Goal: Information Seeking & Learning: Learn about a topic

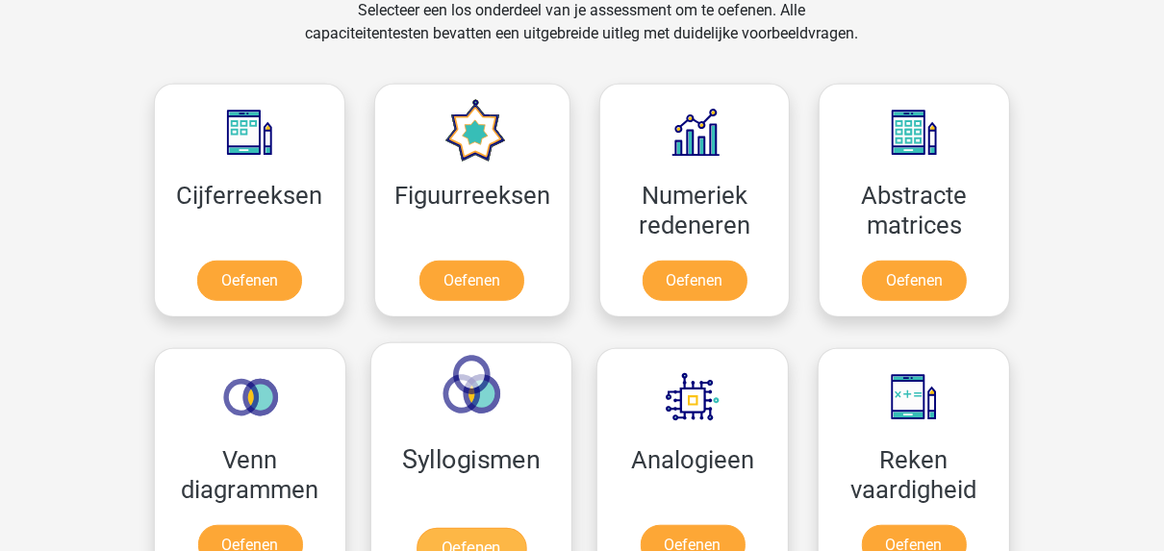
scroll to position [847, 0]
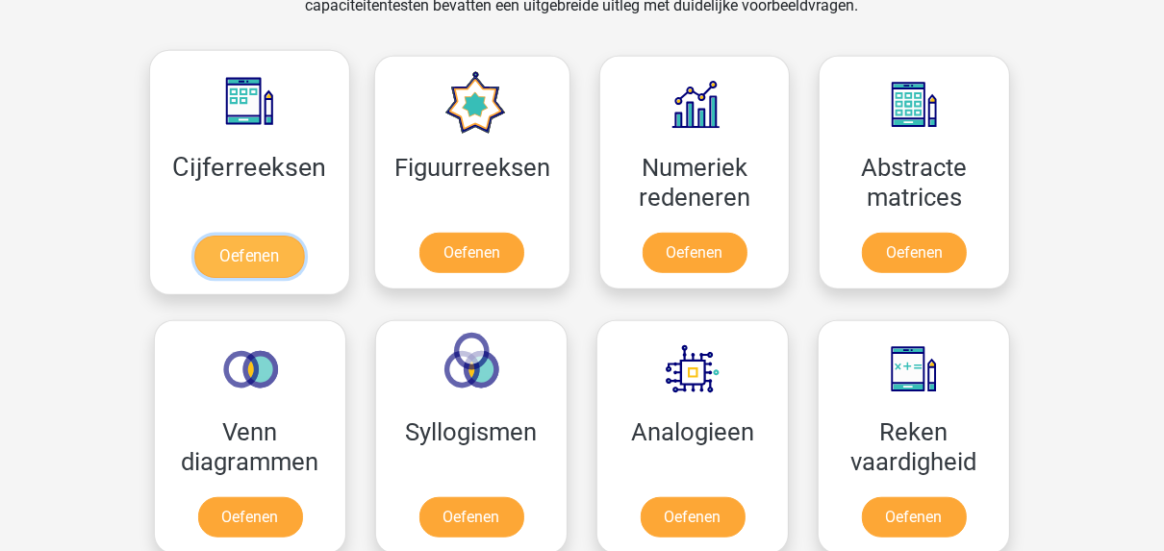
click at [259, 262] on link "Oefenen" at bounding box center [249, 257] width 110 height 42
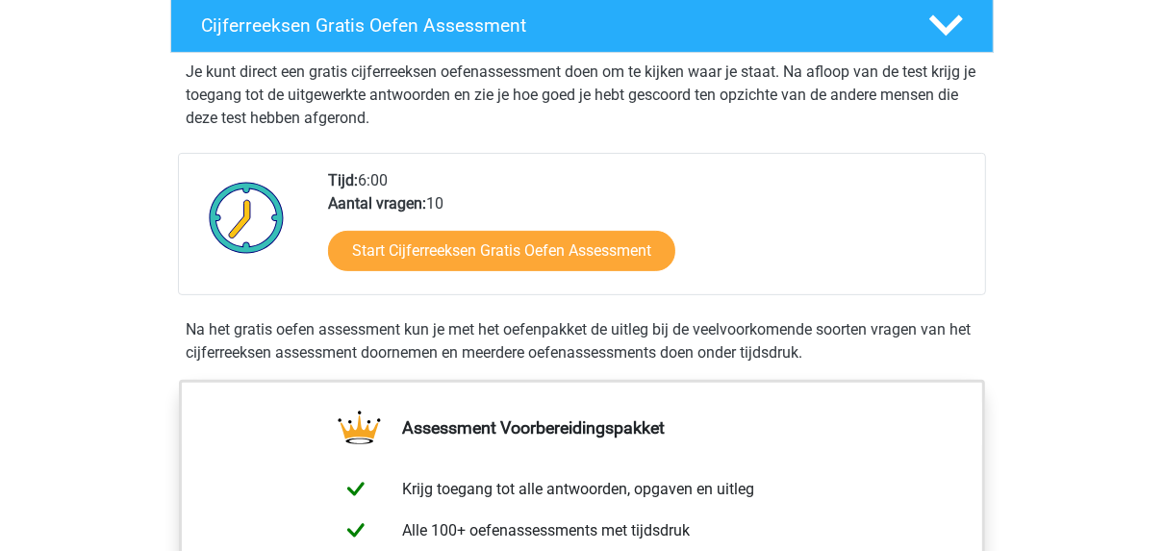
scroll to position [308, 0]
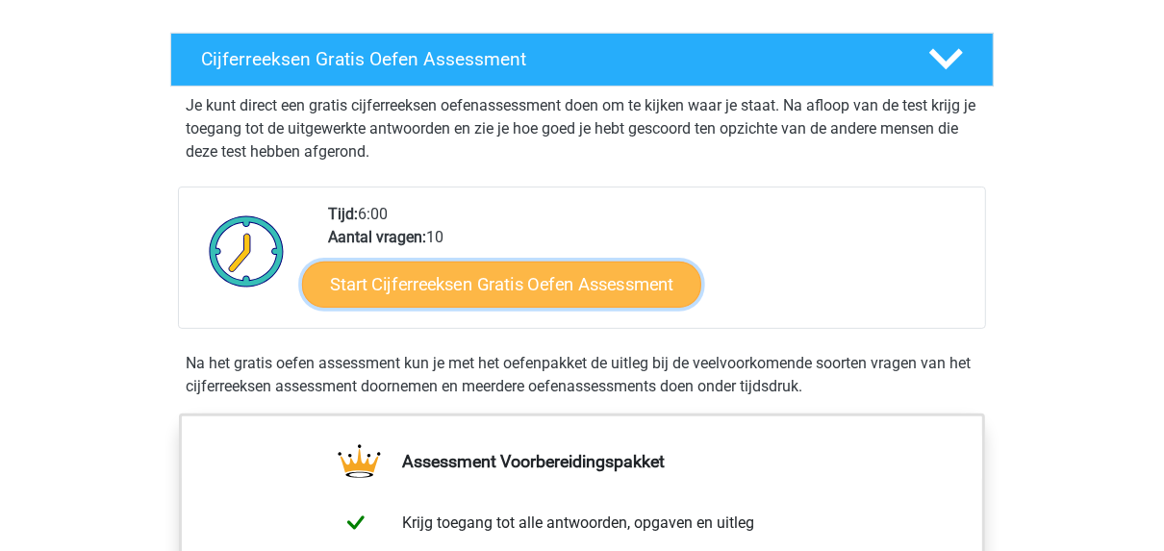
click at [493, 306] on link "Start Cijferreeksen Gratis Oefen Assessment" at bounding box center [501, 284] width 399 height 46
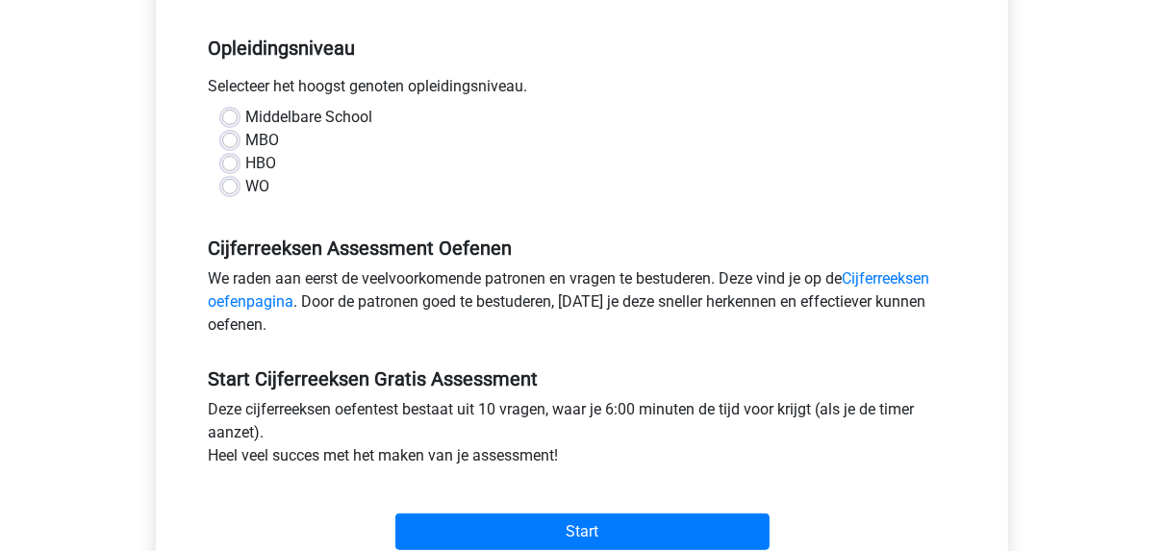
scroll to position [385, 0]
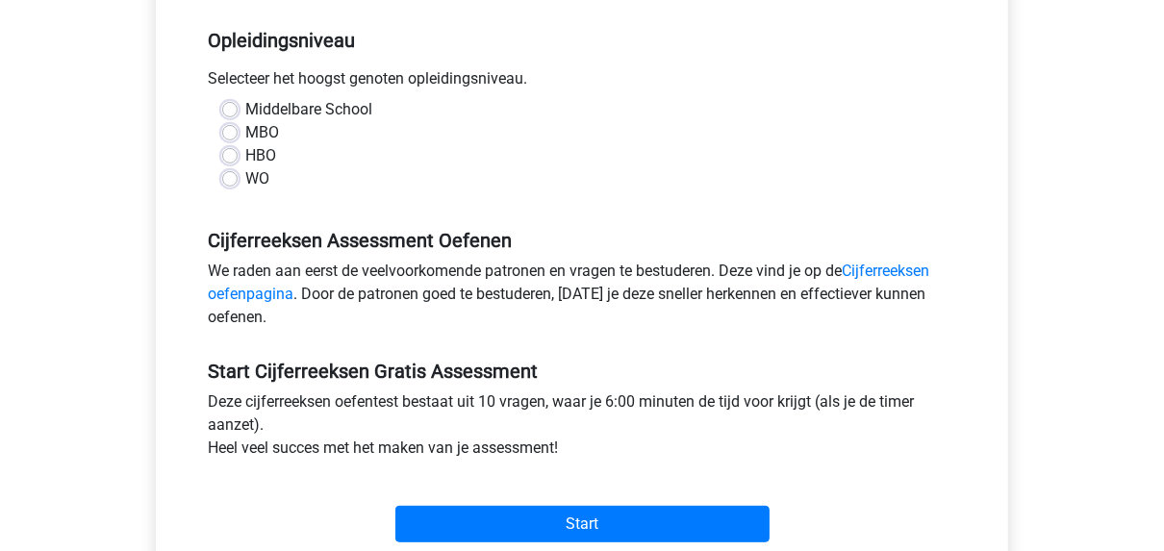
click at [245, 130] on label "MBO" at bounding box center [262, 132] width 34 height 23
click at [228, 130] on input "MBO" at bounding box center [229, 130] width 15 height 19
radio input "true"
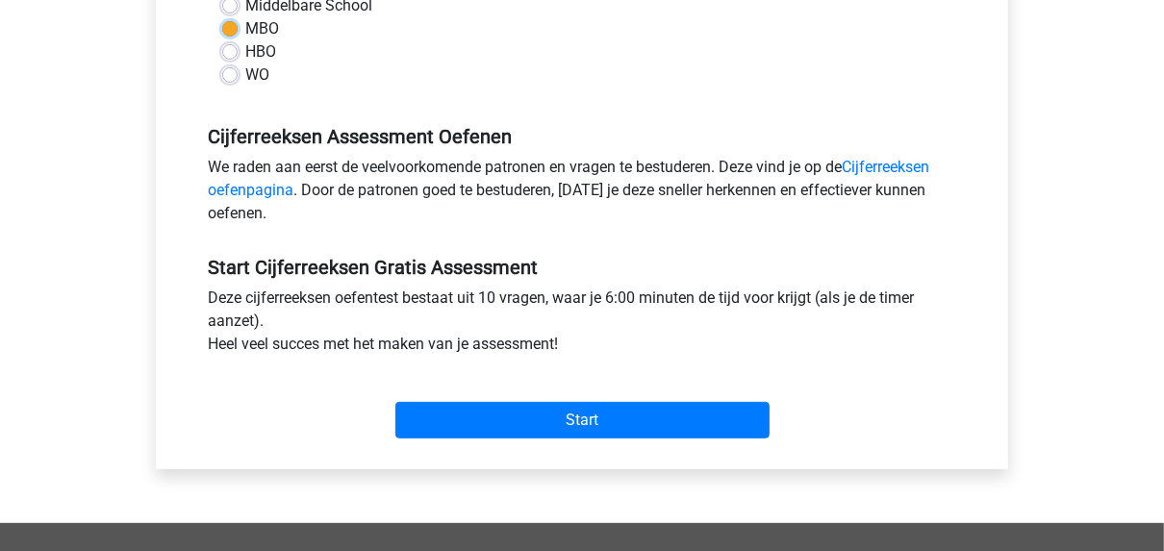
scroll to position [616, 0]
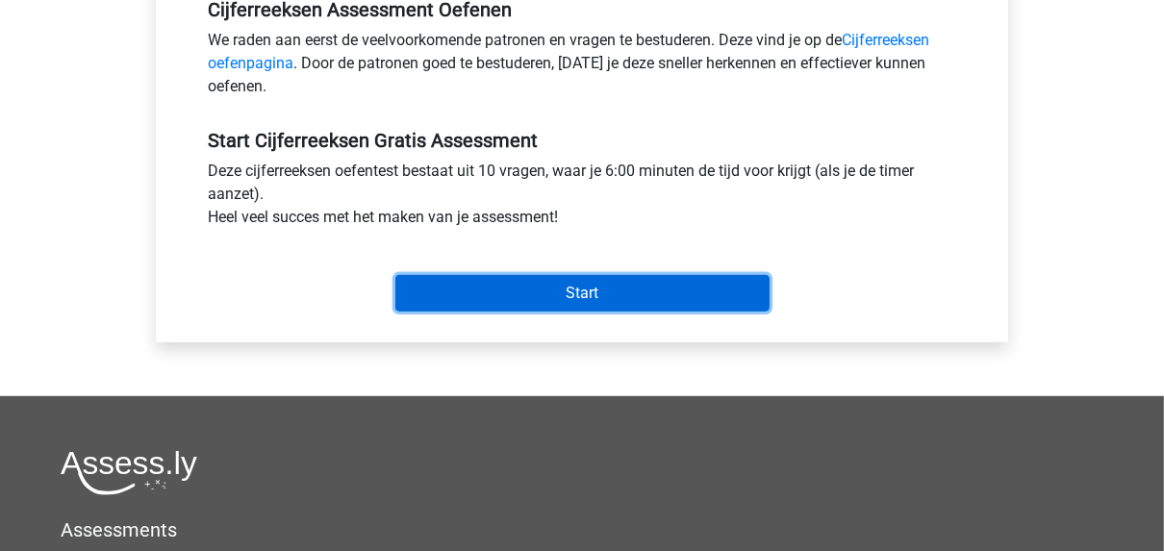
click at [550, 295] on input "Start" at bounding box center [582, 293] width 374 height 37
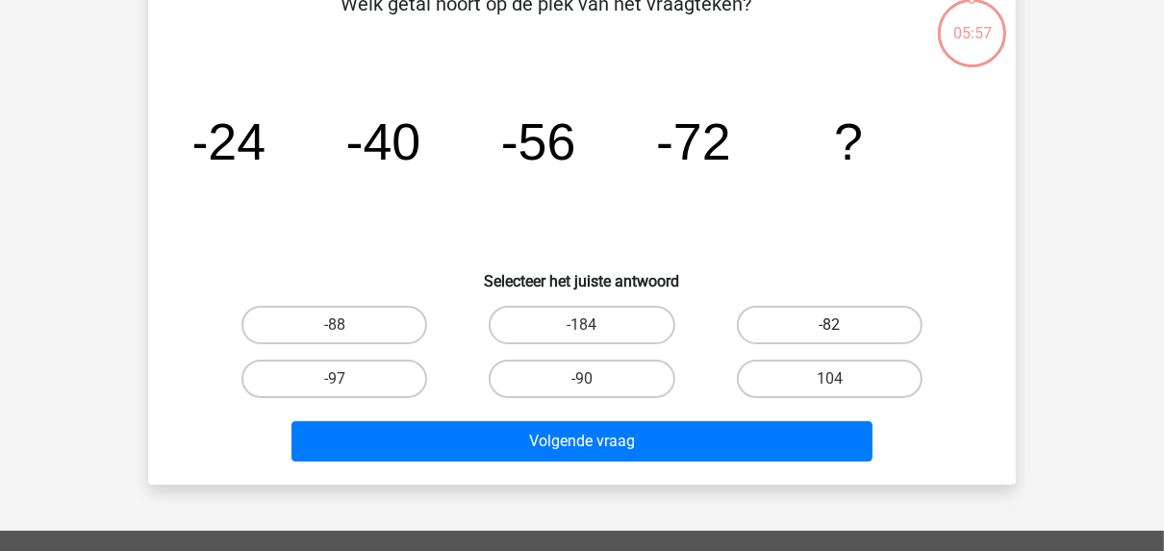
scroll to position [77, 0]
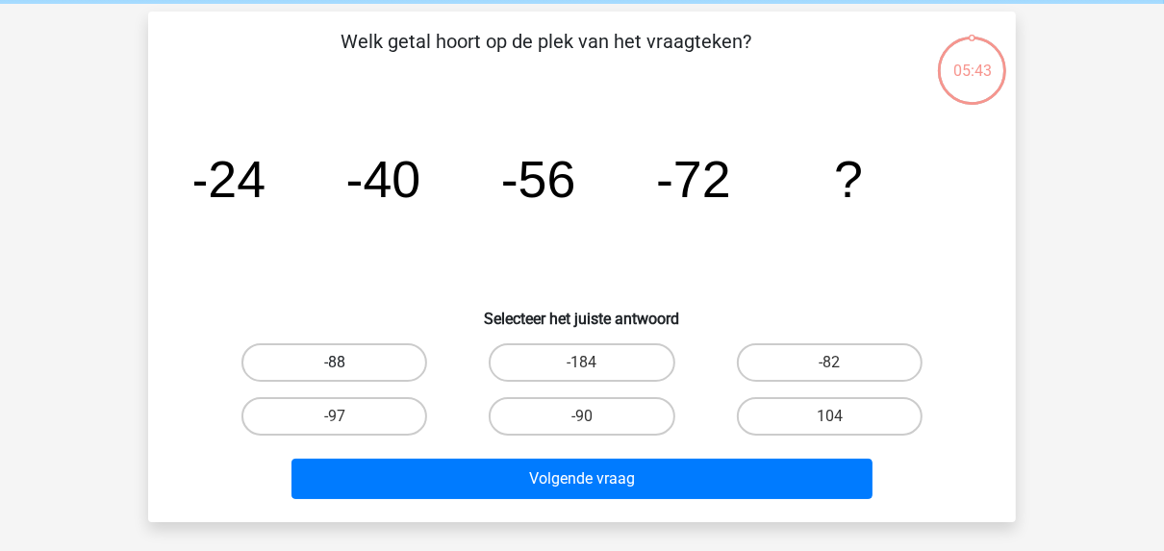
click at [370, 355] on label "-88" at bounding box center [334, 362] width 186 height 38
click at [347, 363] on input "-88" at bounding box center [341, 369] width 13 height 13
radio input "true"
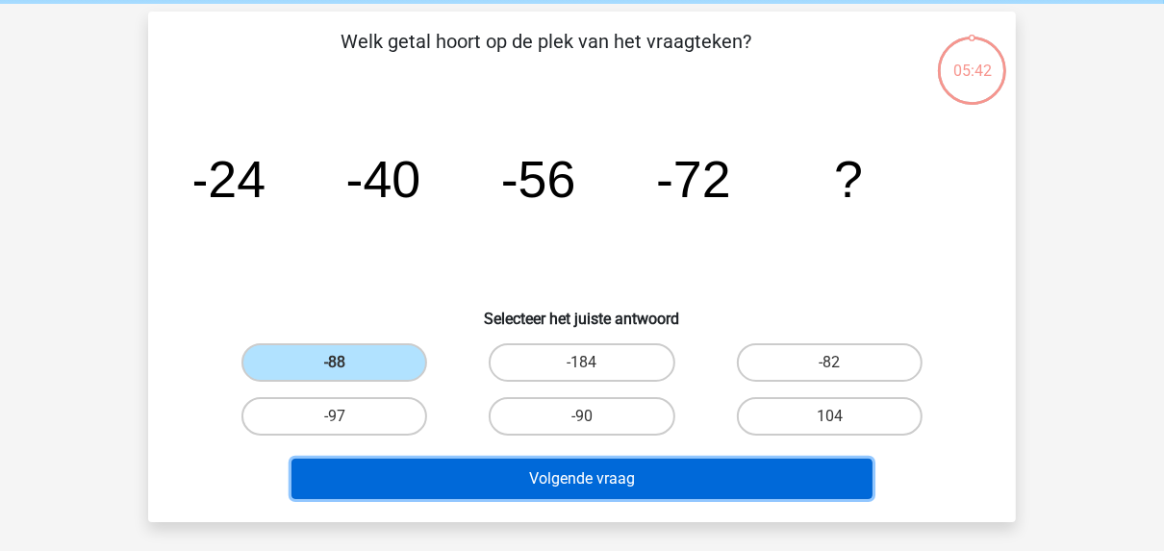
click at [522, 478] on button "Volgende vraag" at bounding box center [583, 479] width 582 height 40
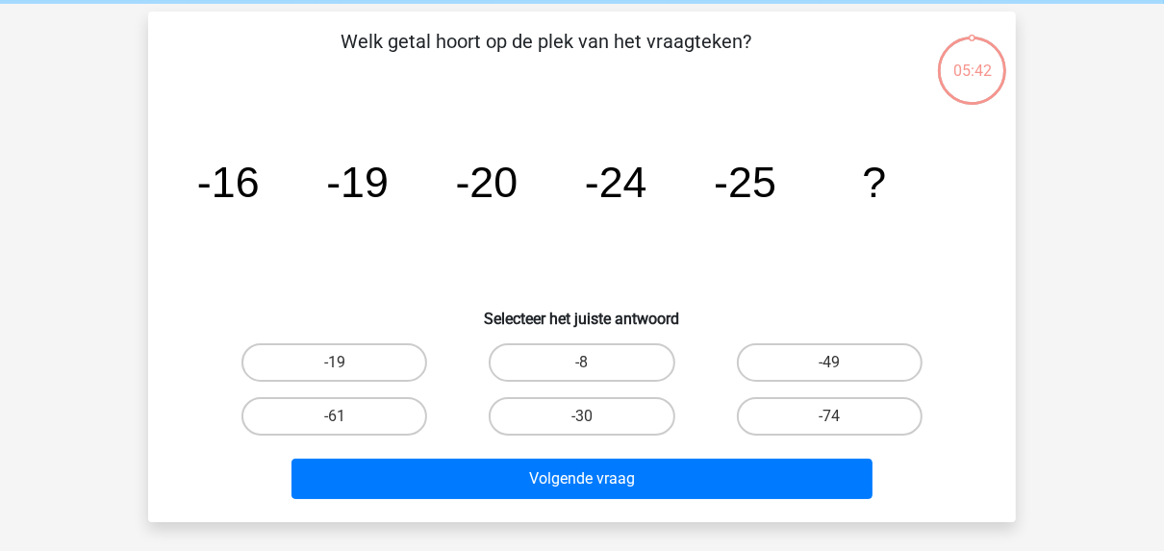
scroll to position [89, 0]
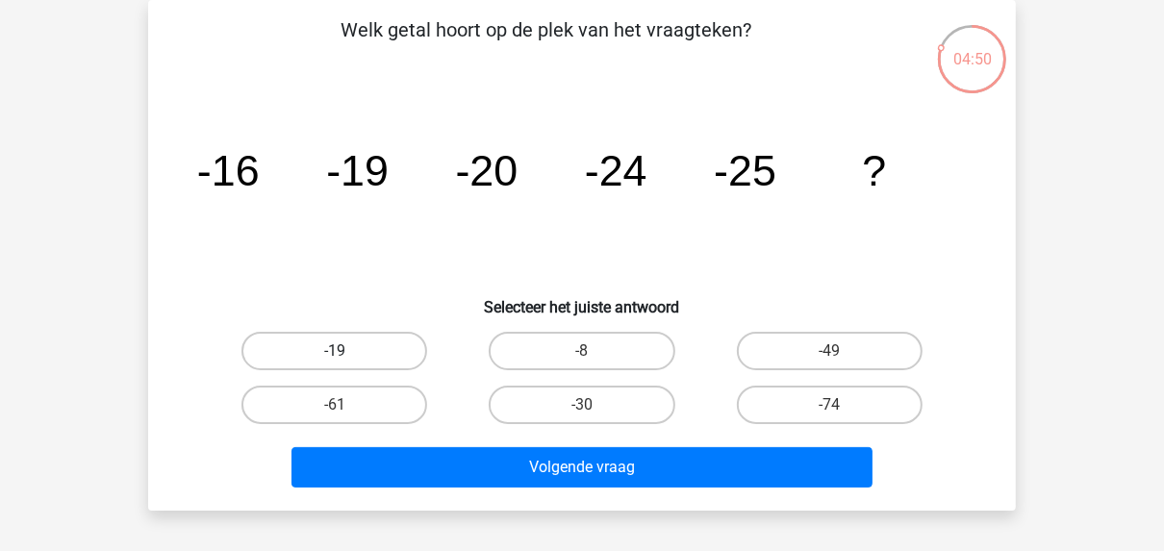
click at [378, 343] on label "-19" at bounding box center [334, 351] width 186 height 38
click at [347, 351] on input "-19" at bounding box center [341, 357] width 13 height 13
radio input "true"
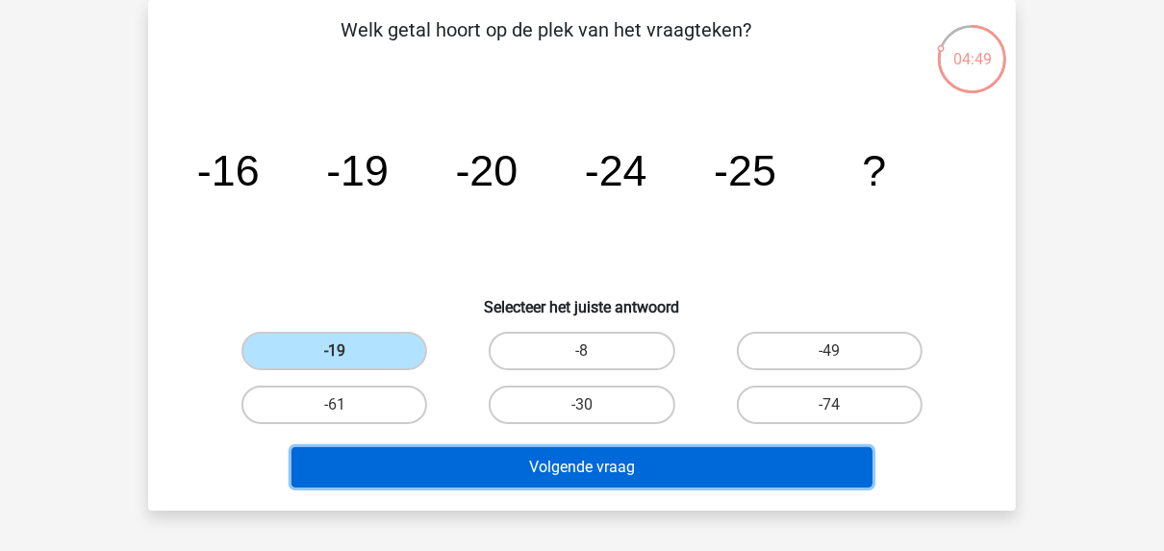
click at [601, 478] on button "Volgende vraag" at bounding box center [583, 467] width 582 height 40
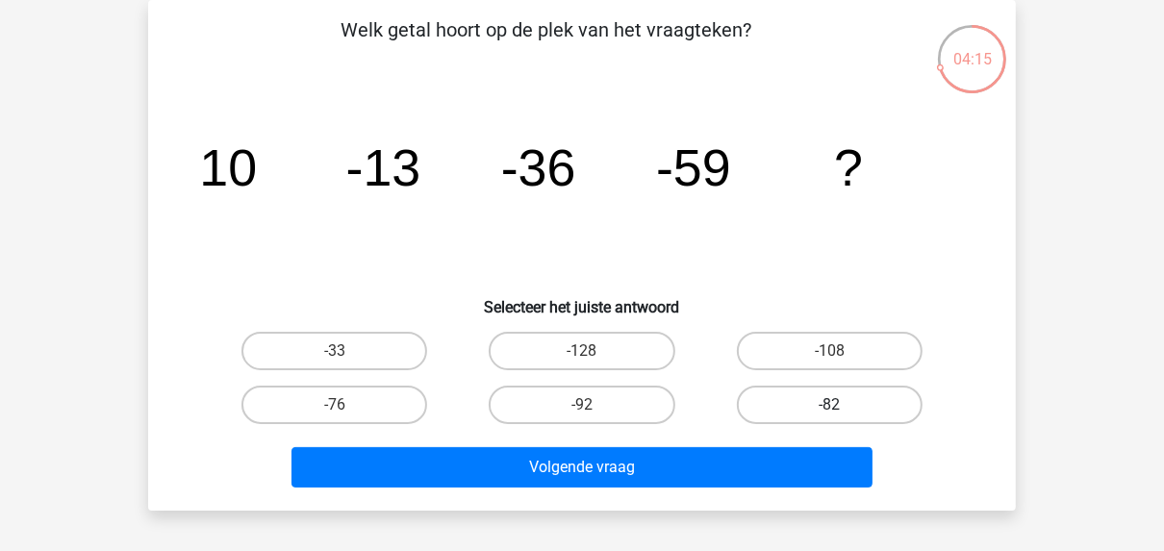
click at [846, 404] on label "-82" at bounding box center [830, 405] width 186 height 38
click at [842, 405] on input "-82" at bounding box center [835, 411] width 13 height 13
radio input "true"
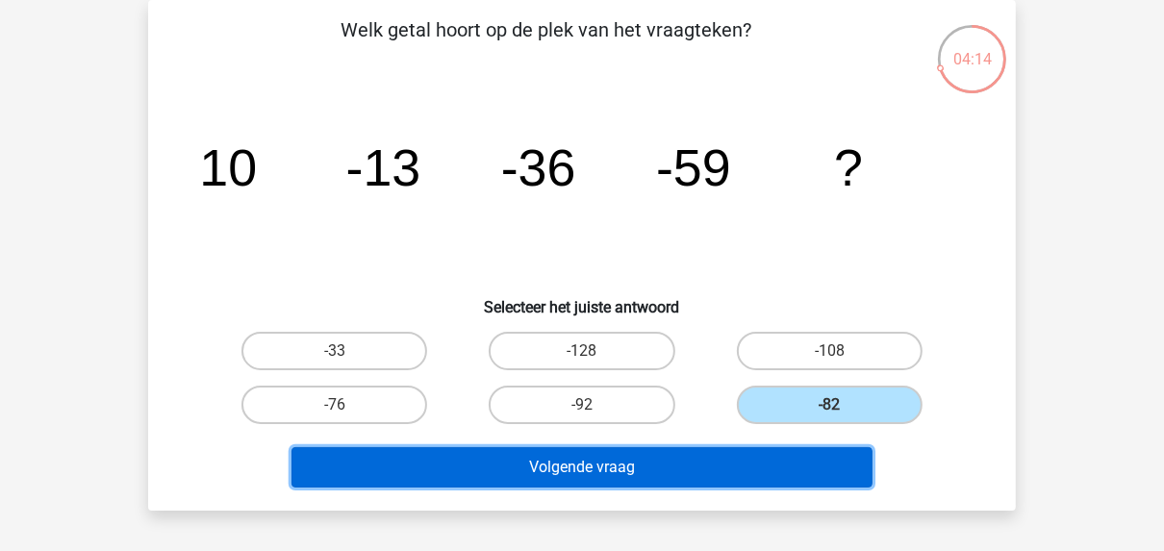
click at [713, 475] on button "Volgende vraag" at bounding box center [583, 467] width 582 height 40
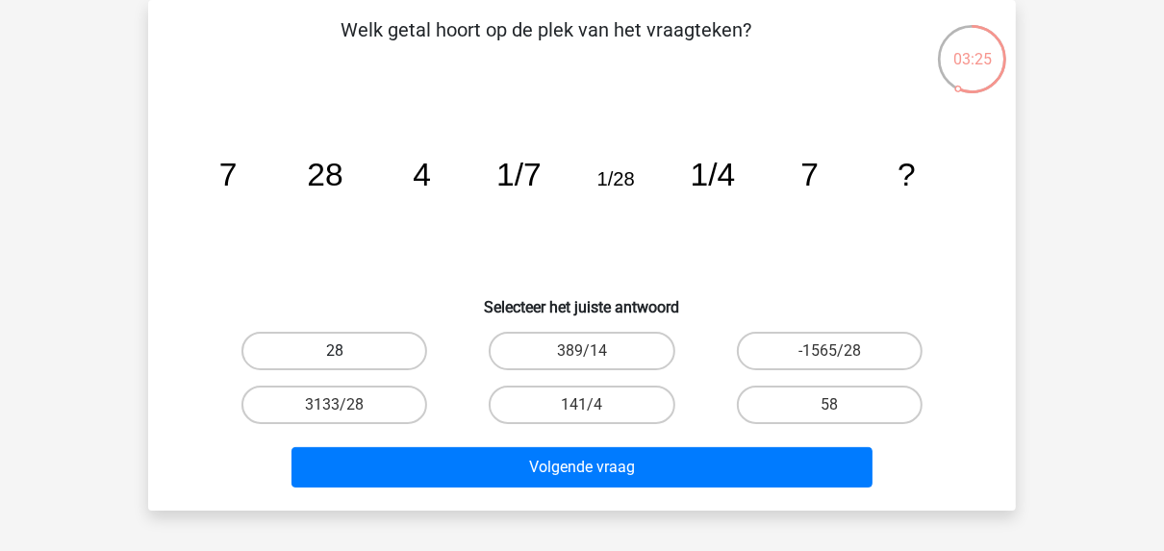
click at [330, 346] on label "28" at bounding box center [334, 351] width 186 height 38
click at [335, 351] on input "28" at bounding box center [341, 357] width 13 height 13
radio input "true"
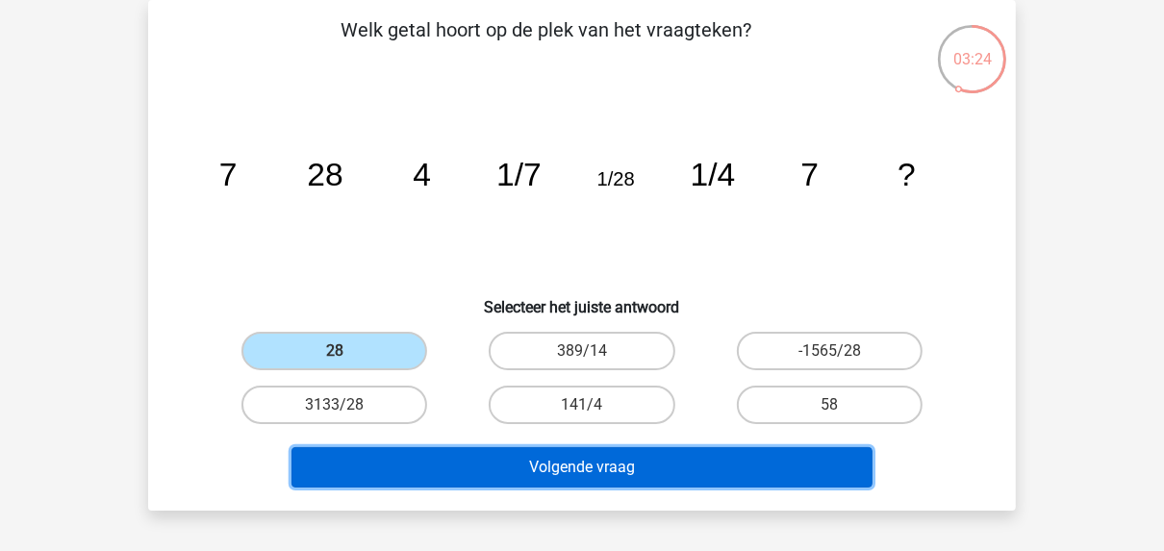
click at [522, 461] on button "Volgende vraag" at bounding box center [583, 467] width 582 height 40
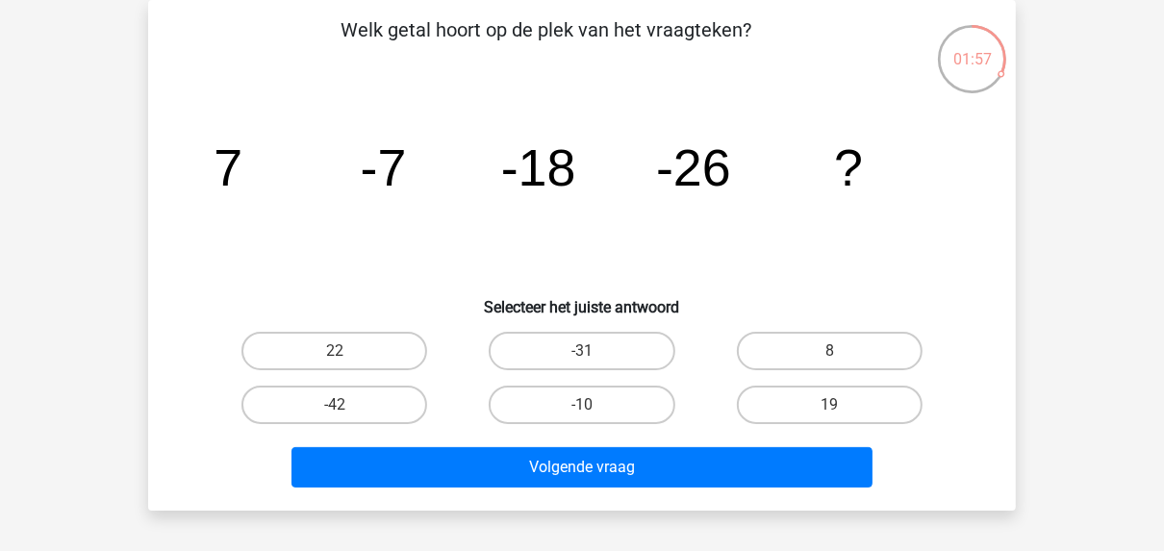
click at [584, 354] on input "-31" at bounding box center [588, 357] width 13 height 13
radio input "true"
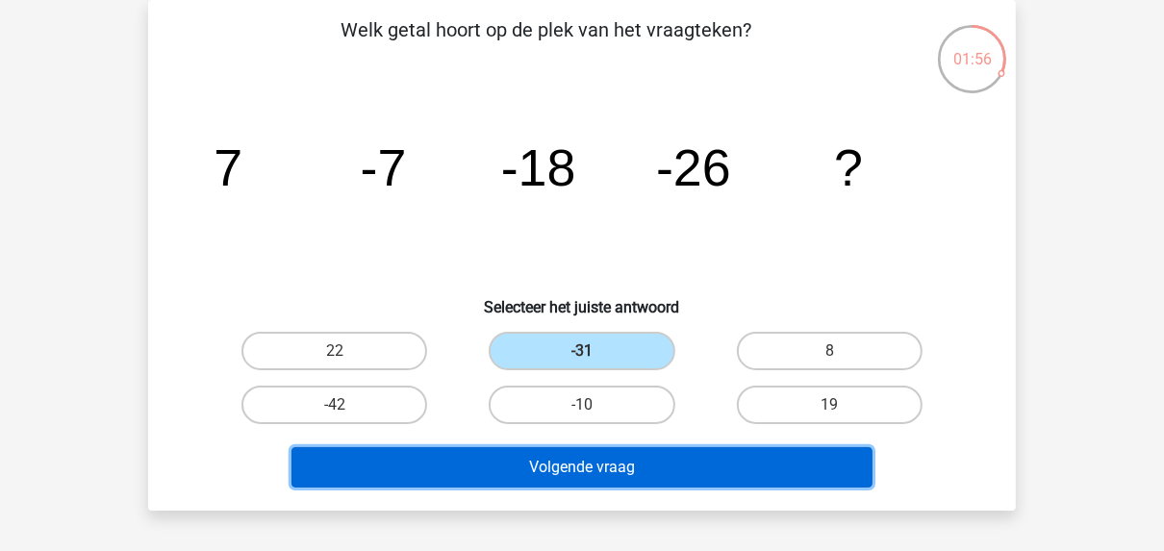
click at [621, 464] on button "Volgende vraag" at bounding box center [583, 467] width 582 height 40
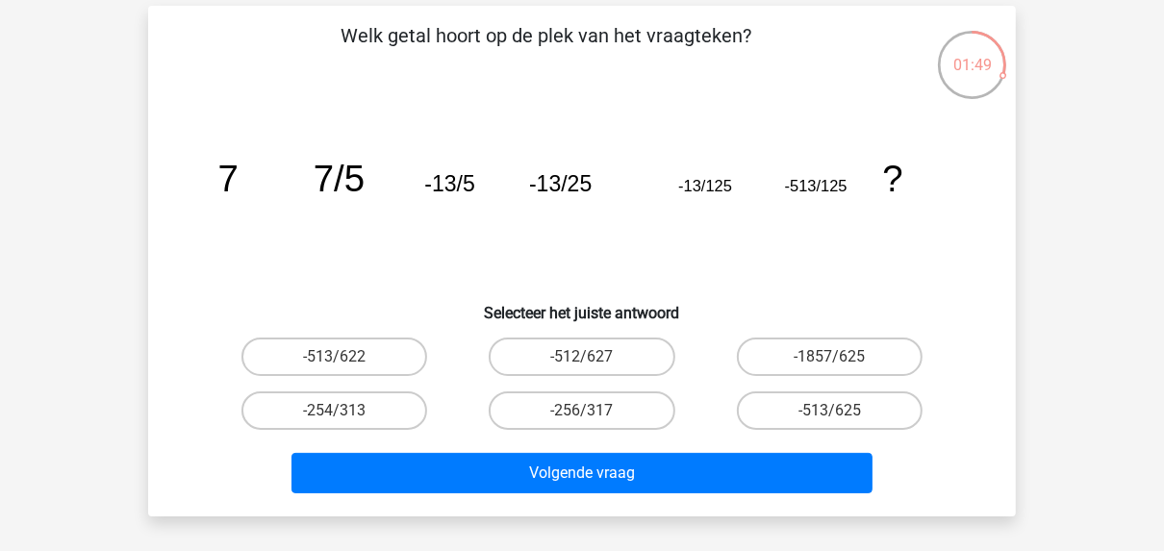
scroll to position [77, 0]
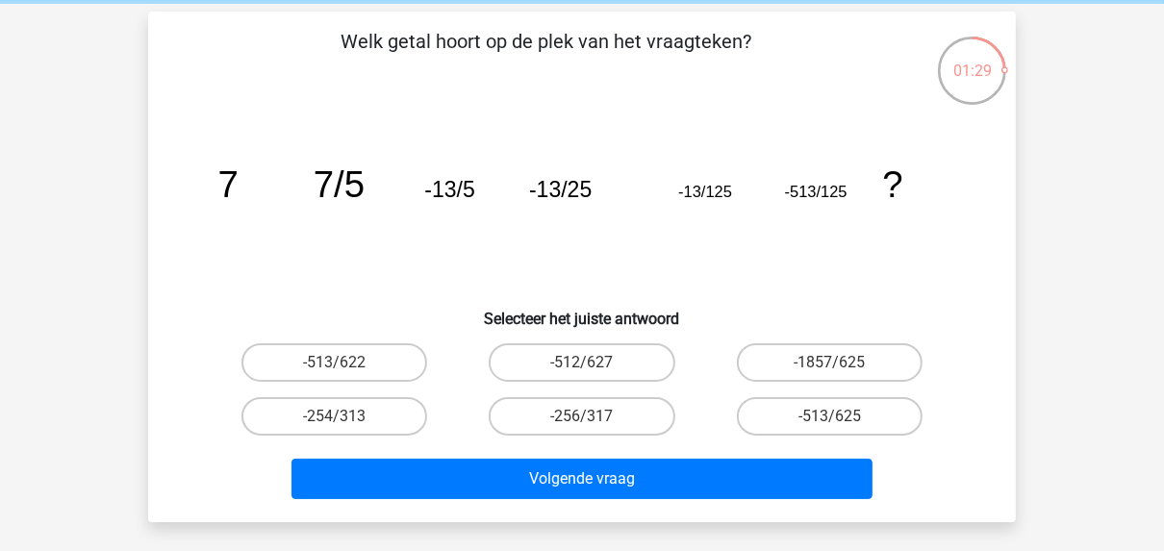
click at [832, 368] on input "-1857/625" at bounding box center [835, 369] width 13 height 13
radio input "true"
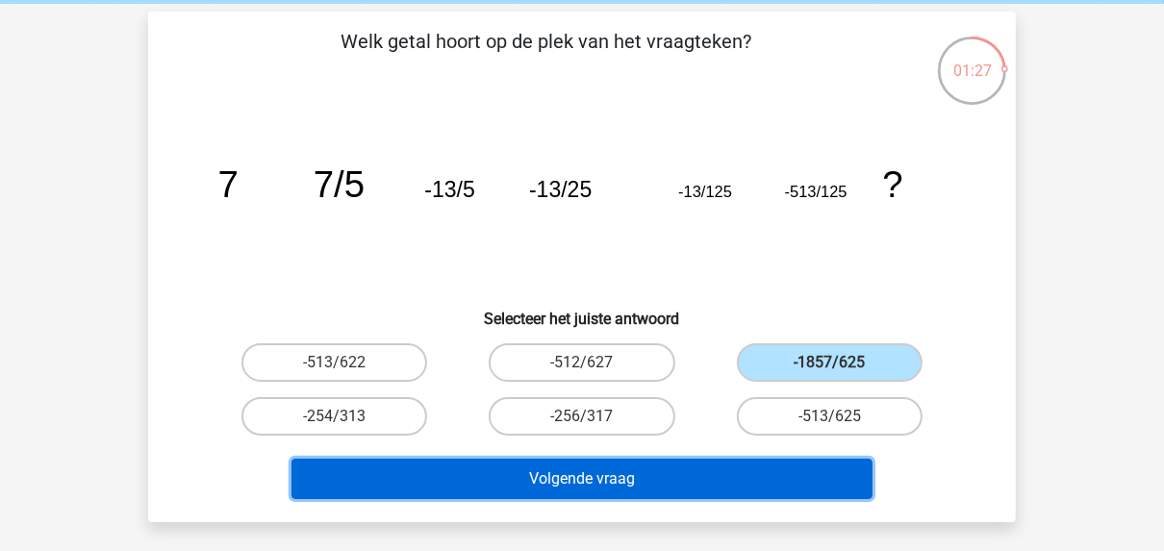
click at [734, 469] on button "Volgende vraag" at bounding box center [583, 479] width 582 height 40
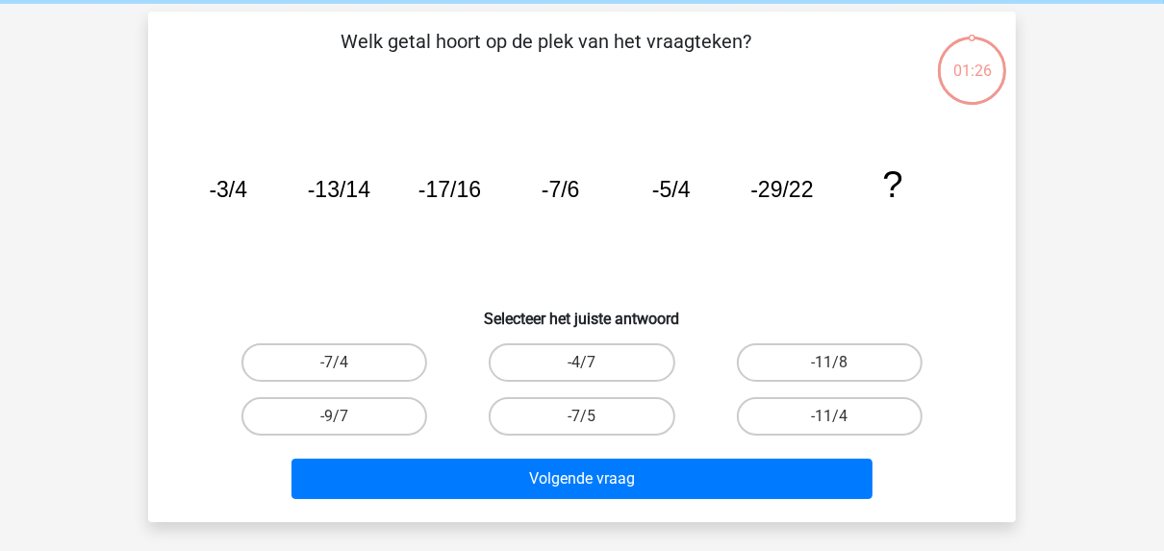
scroll to position [89, 0]
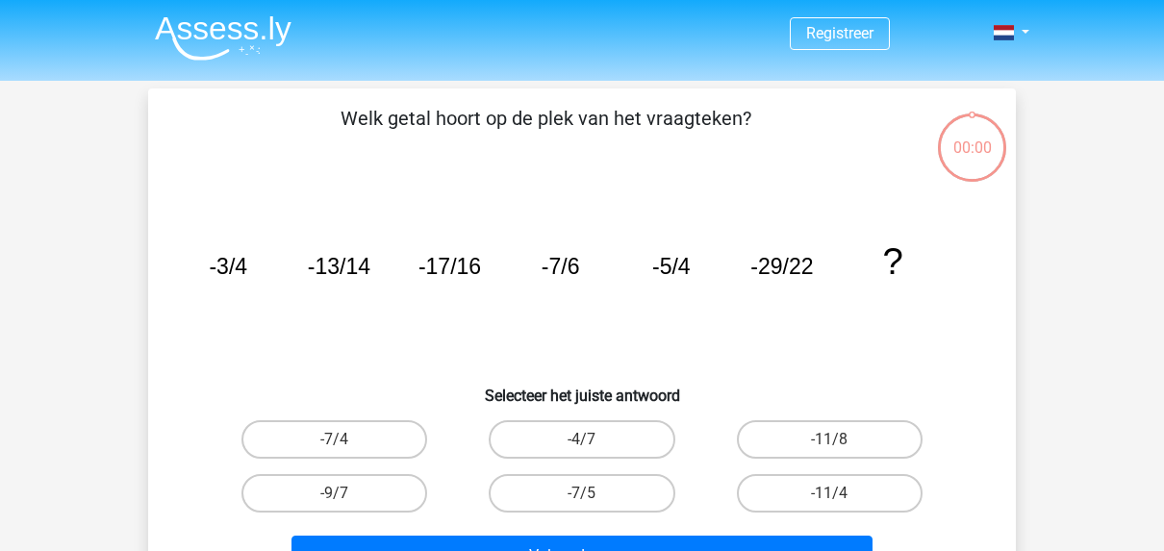
scroll to position [89, 0]
